Goal: Task Accomplishment & Management: Use online tool/utility

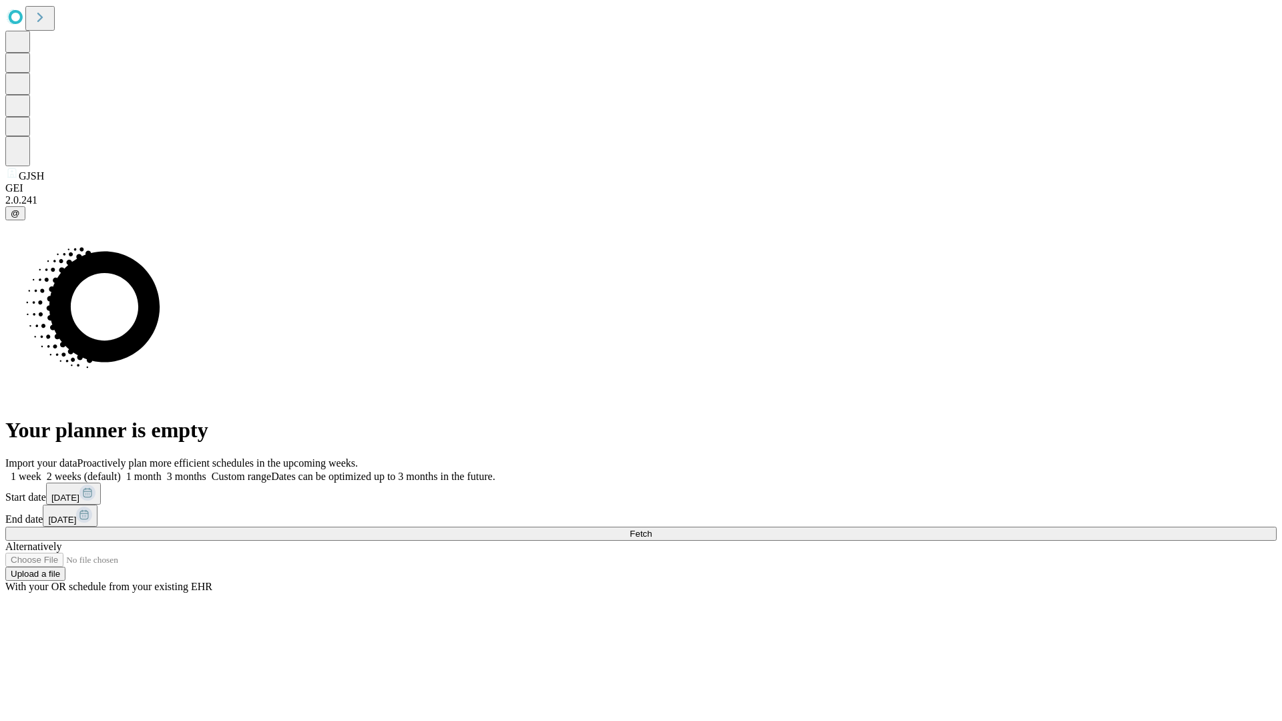
click at [651, 529] on span "Fetch" at bounding box center [640, 534] width 22 height 10
